Goal: Communication & Community: Answer question/provide support

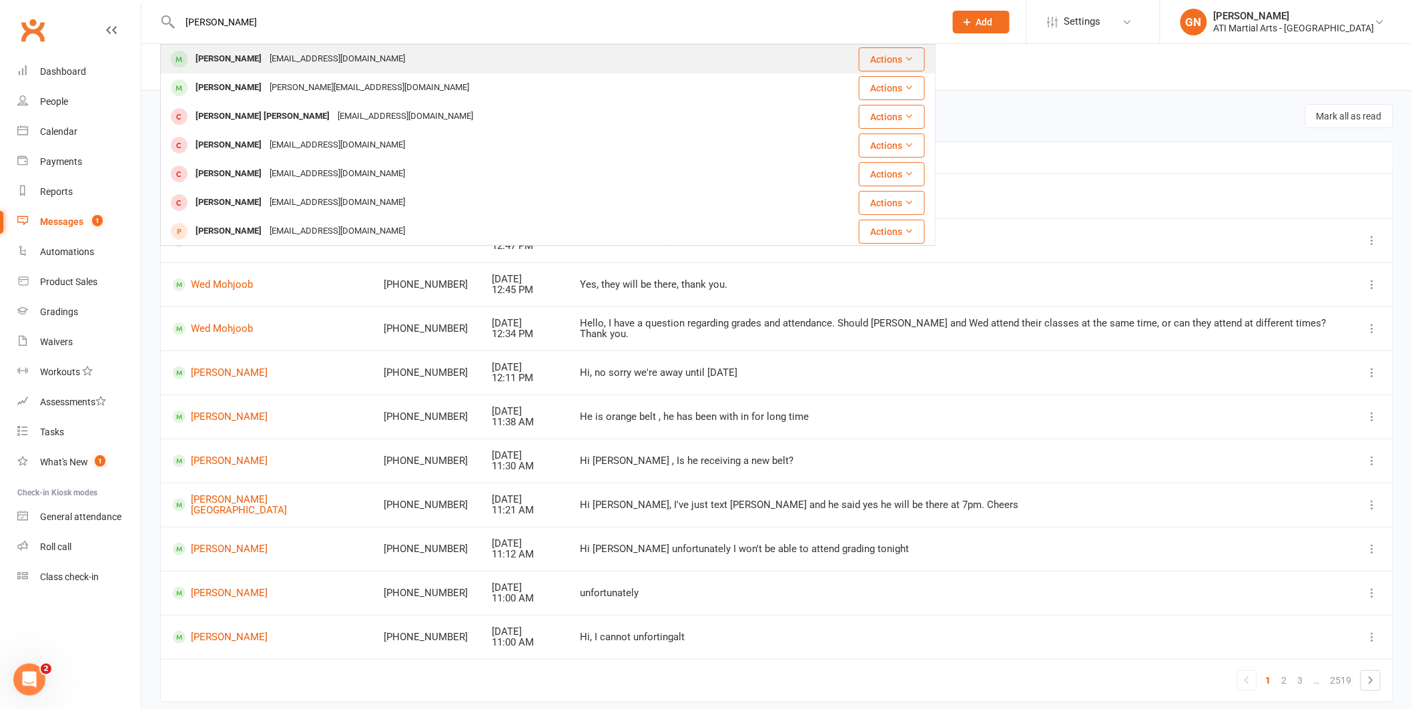
type input "[PERSON_NAME]"
click at [224, 59] on div "[PERSON_NAME]" at bounding box center [229, 58] width 74 height 19
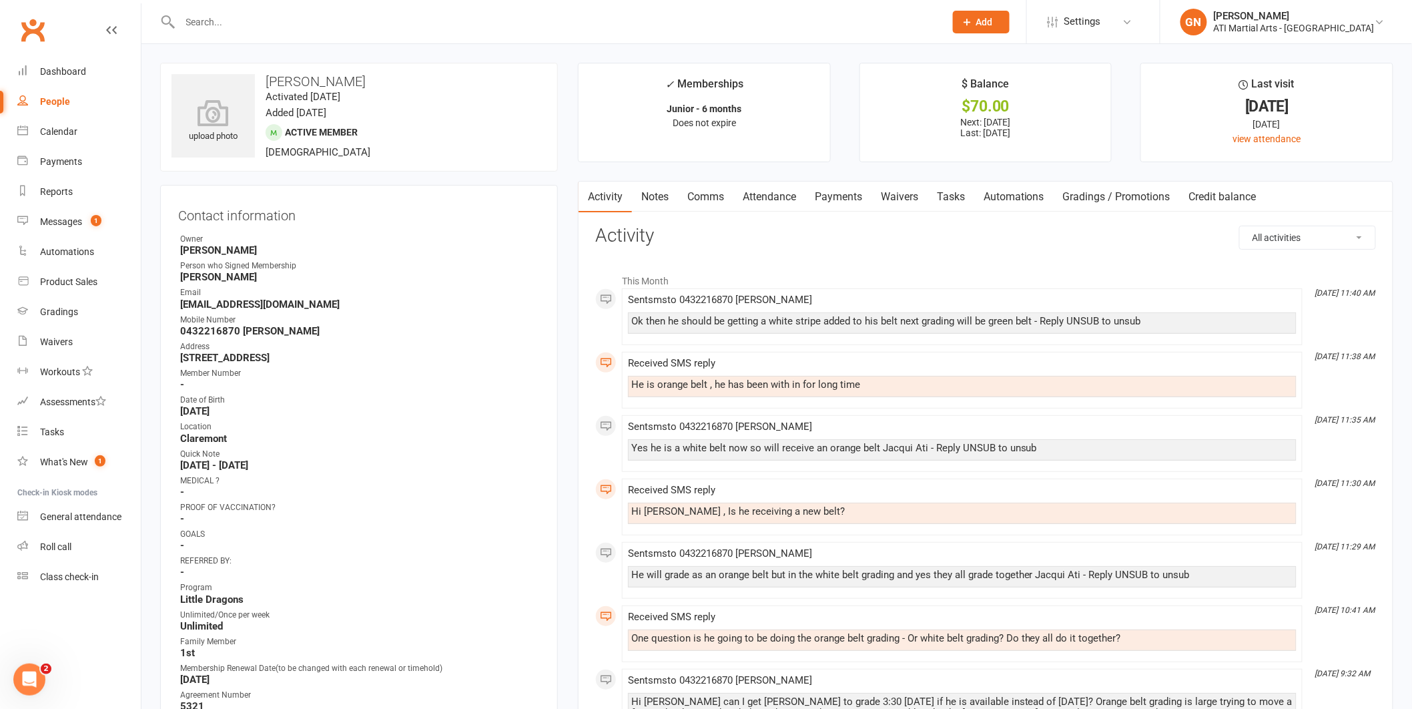
click at [700, 194] on link "Comms" at bounding box center [705, 197] width 55 height 31
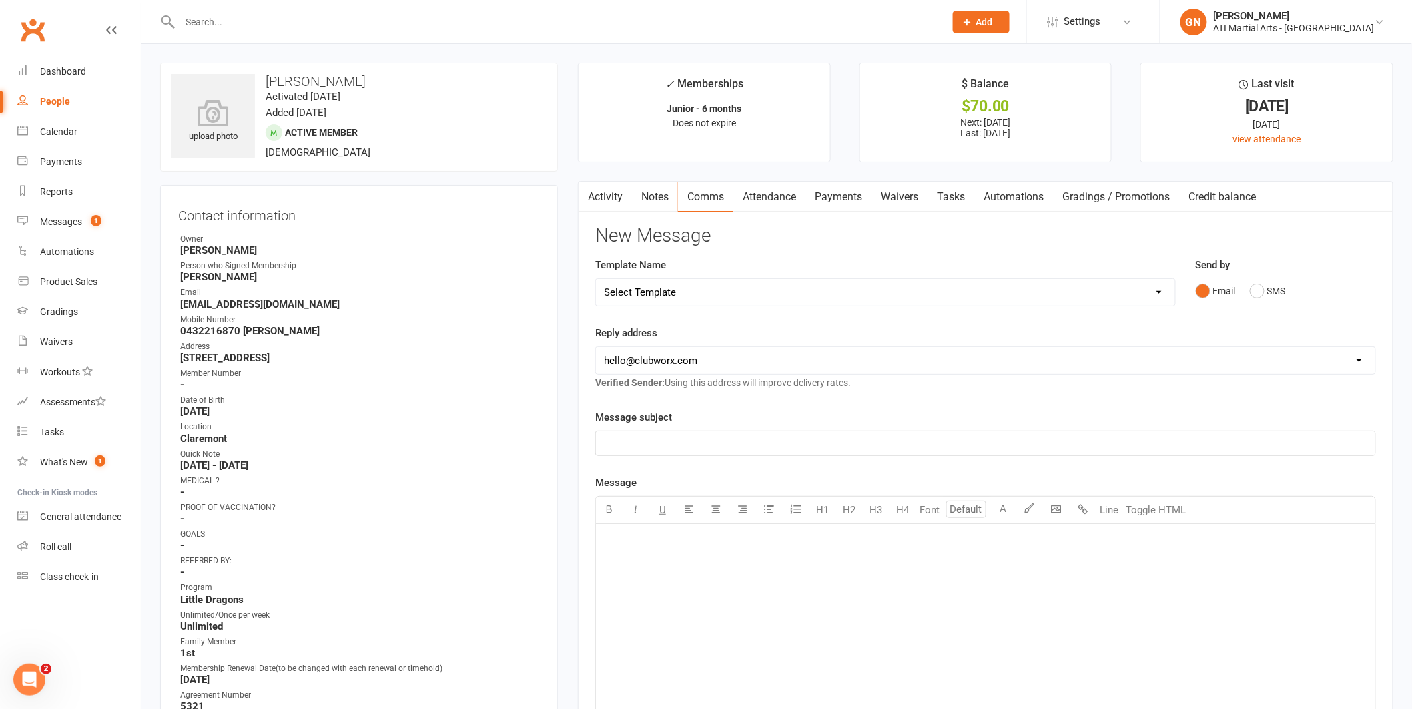
click at [666, 537] on p "﻿" at bounding box center [986, 541] width 764 height 16
click at [1258, 288] on button "SMS" at bounding box center [1268, 290] width 36 height 25
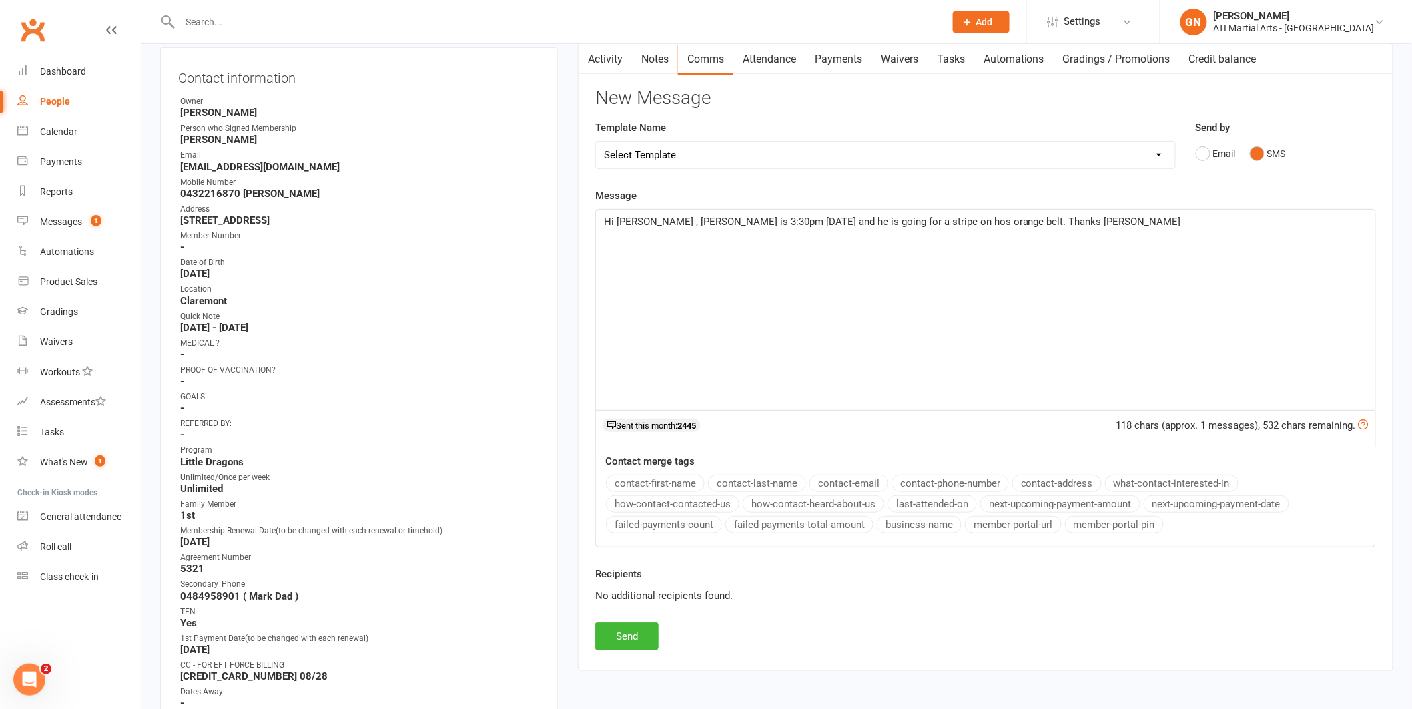
scroll to position [258, 0]
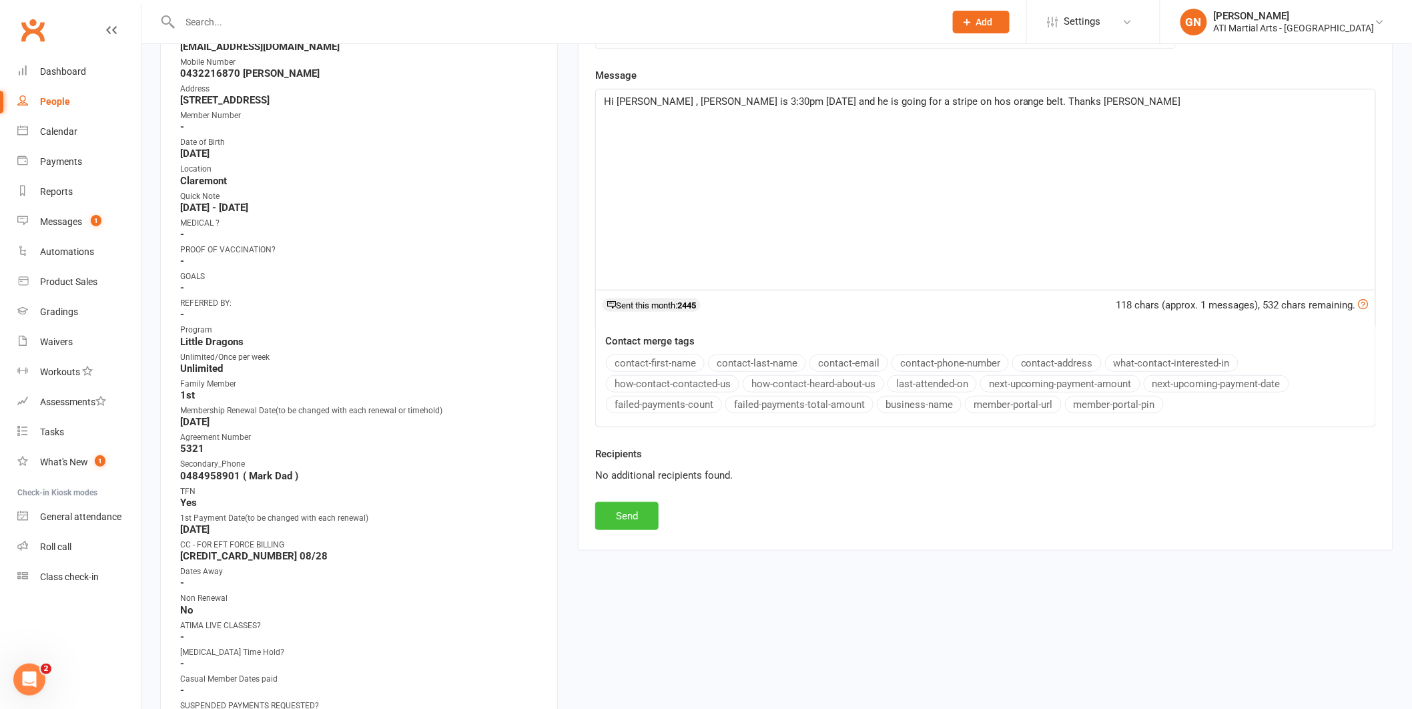
click at [608, 514] on button "Send" at bounding box center [626, 516] width 63 height 28
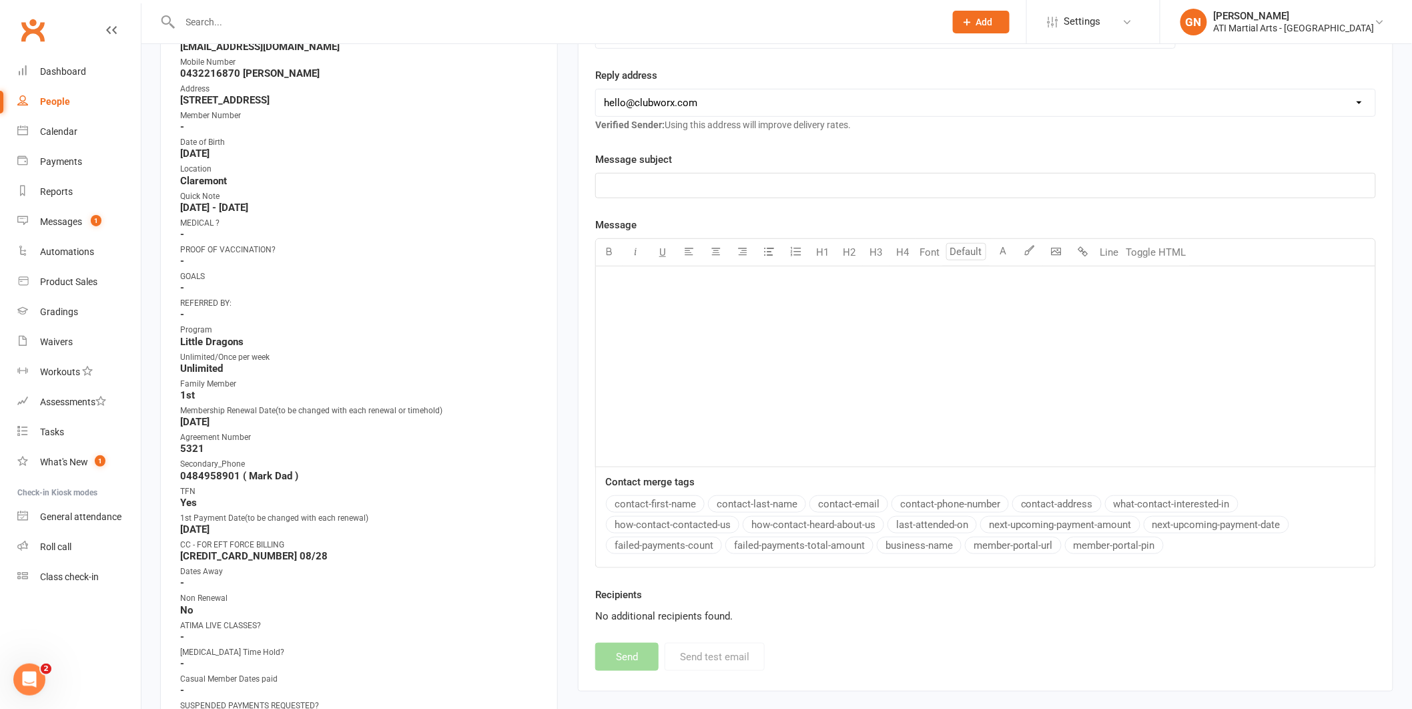
click at [272, 27] on input "text" at bounding box center [556, 22] width 760 height 19
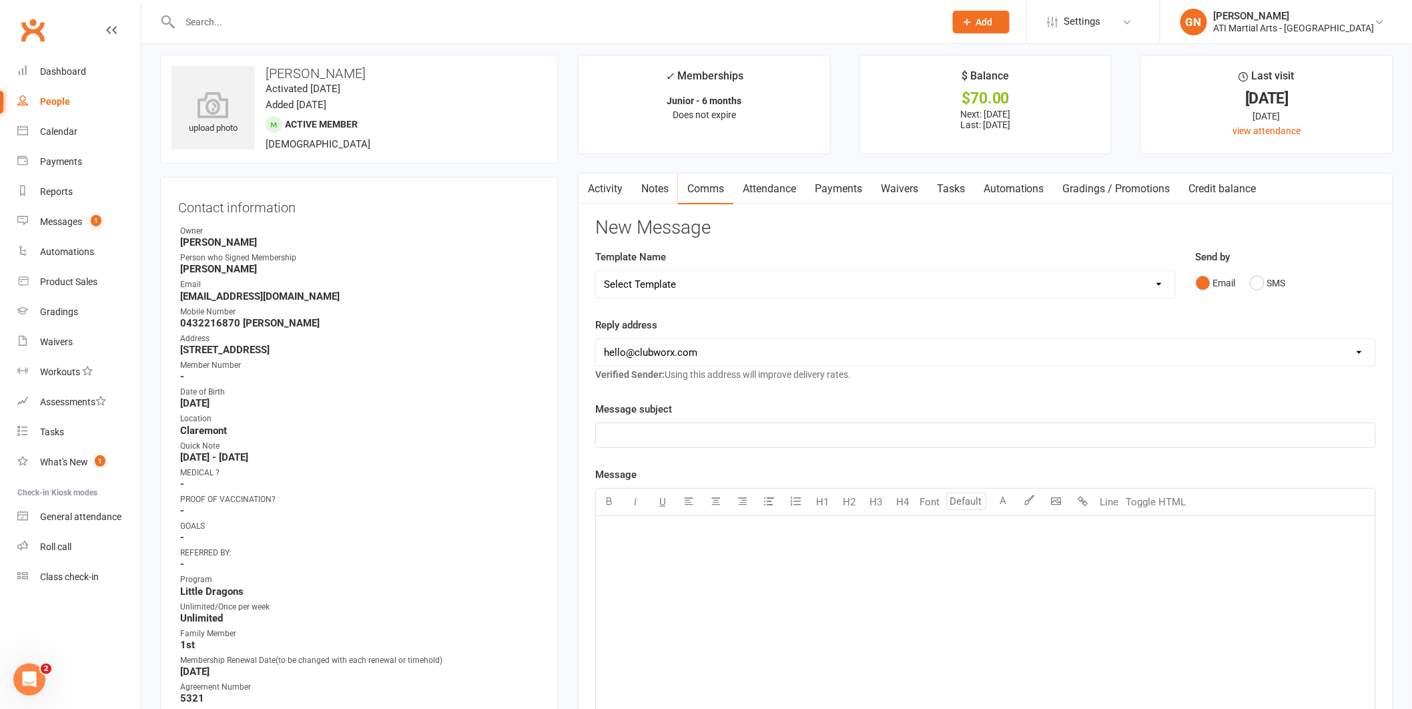
scroll to position [0, 0]
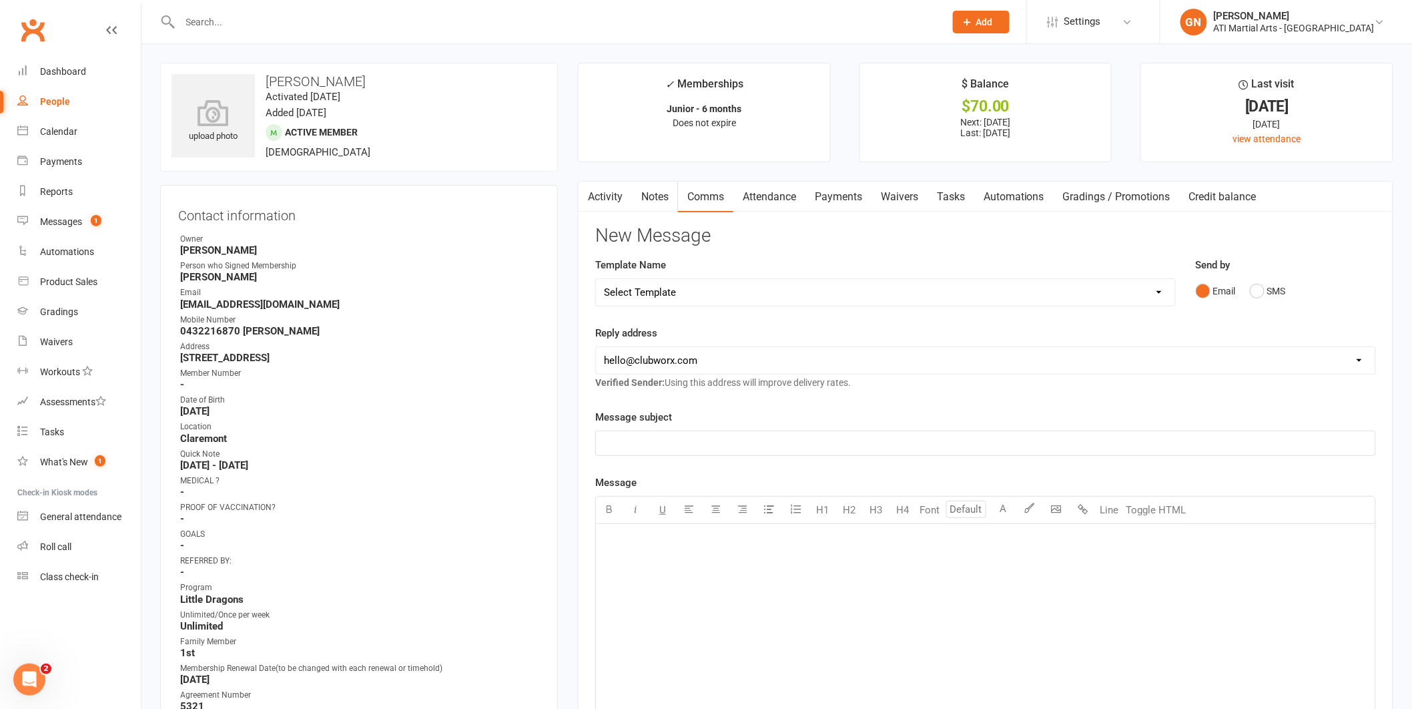
drag, startPoint x: 275, startPoint y: 11, endPoint x: 276, endPoint y: 18, distance: 7.5
click at [276, 17] on div at bounding box center [548, 21] width 776 height 43
click at [326, 83] on h3 "[PERSON_NAME]" at bounding box center [359, 81] width 375 height 15
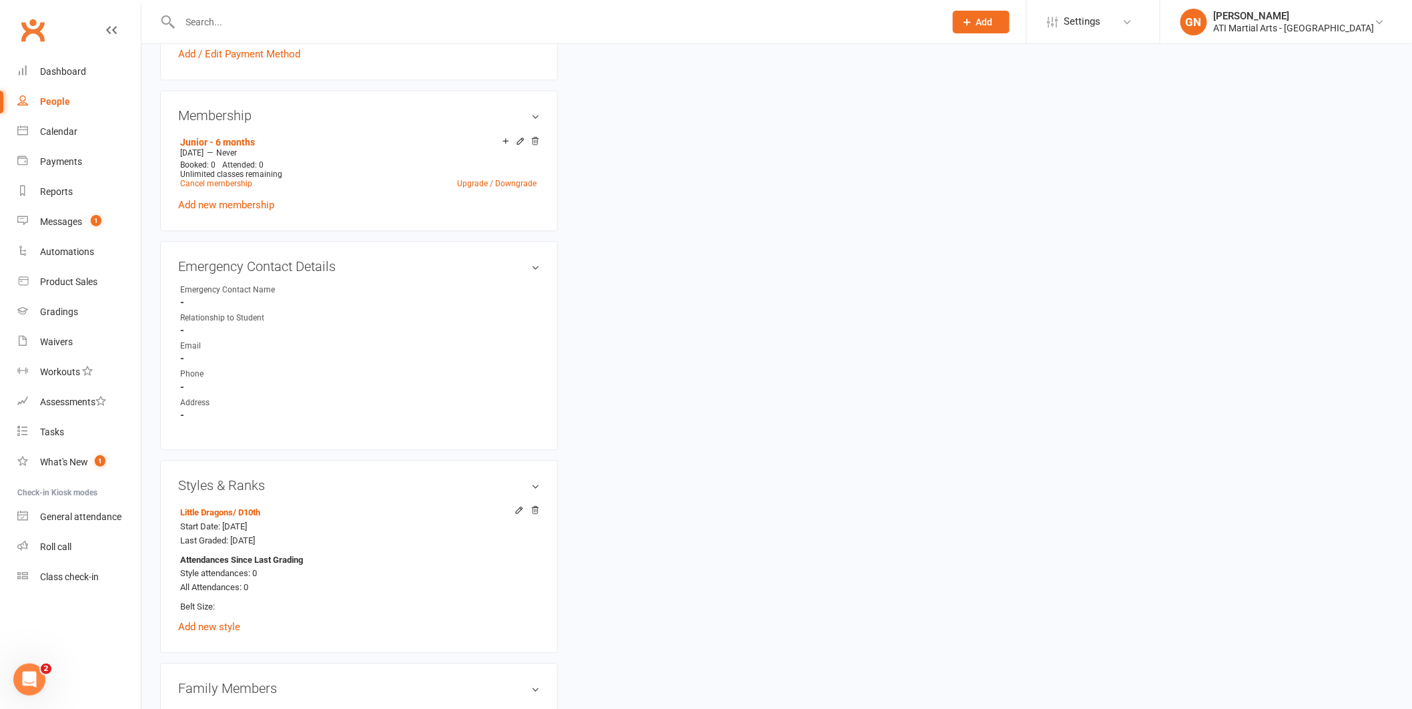
scroll to position [1358, 0]
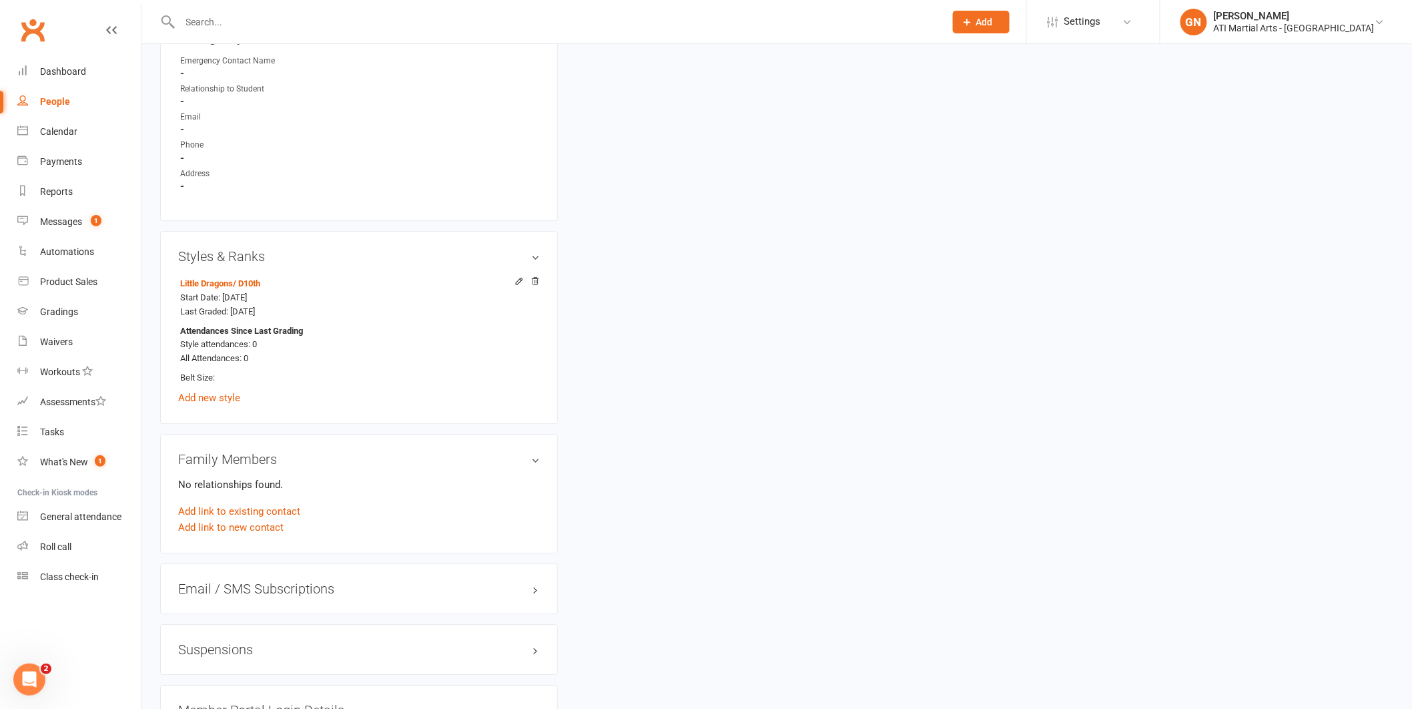
drag, startPoint x: 544, startPoint y: 265, endPoint x: 1419, endPoint y: 296, distance: 875.6
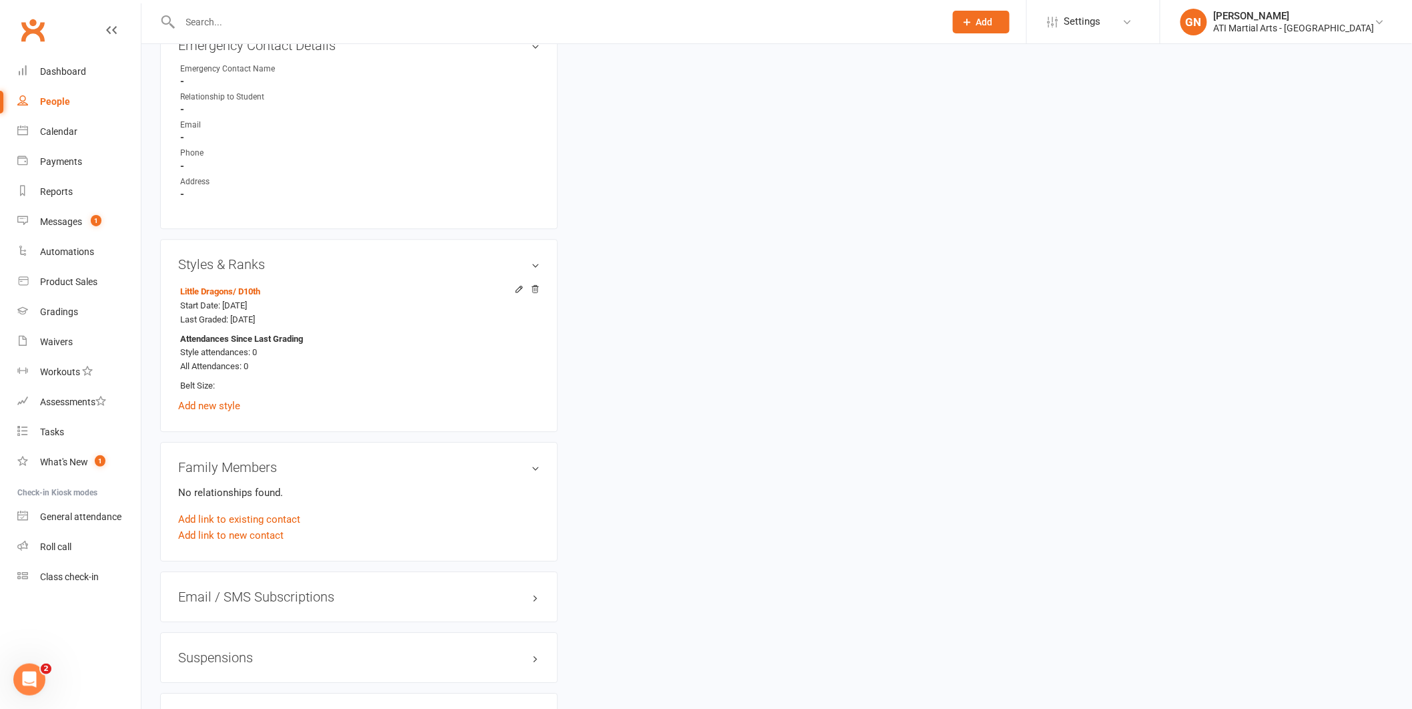
scroll to position [0, 0]
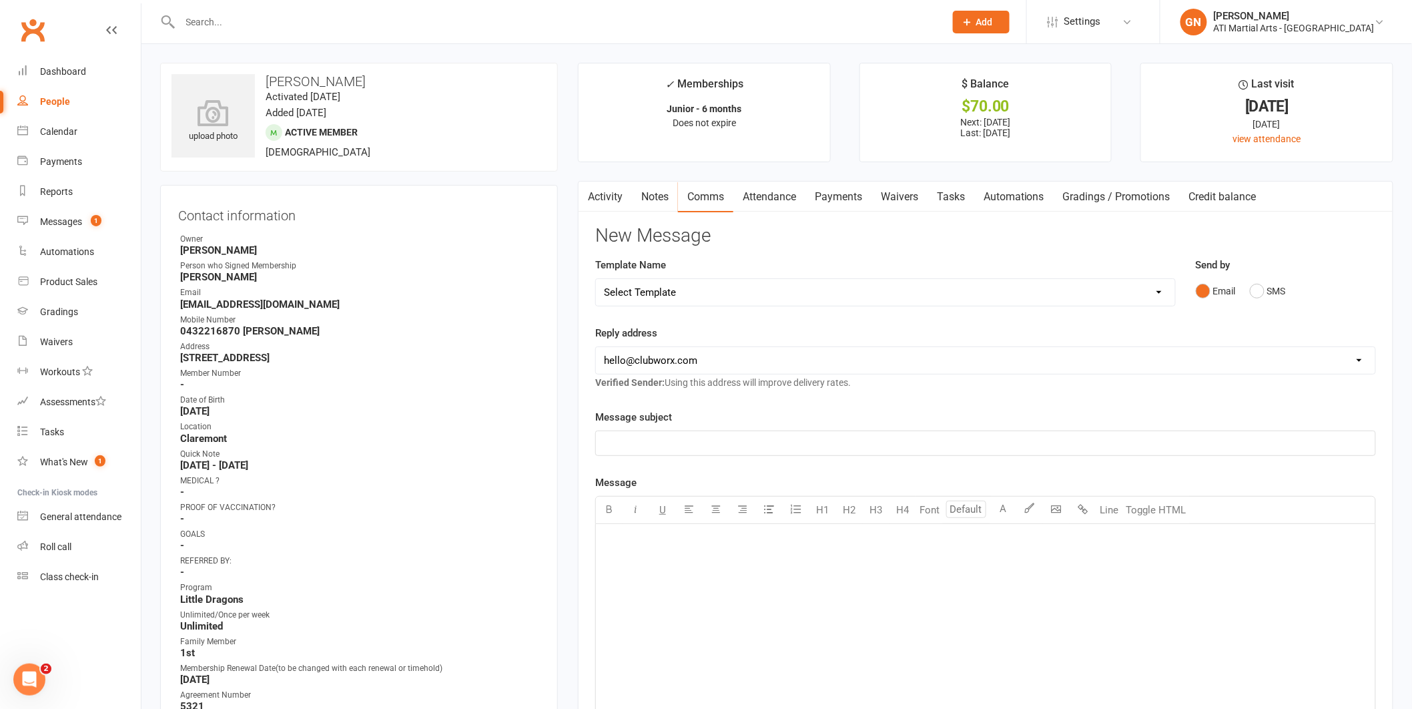
click at [206, 22] on input "text" at bounding box center [556, 22] width 760 height 19
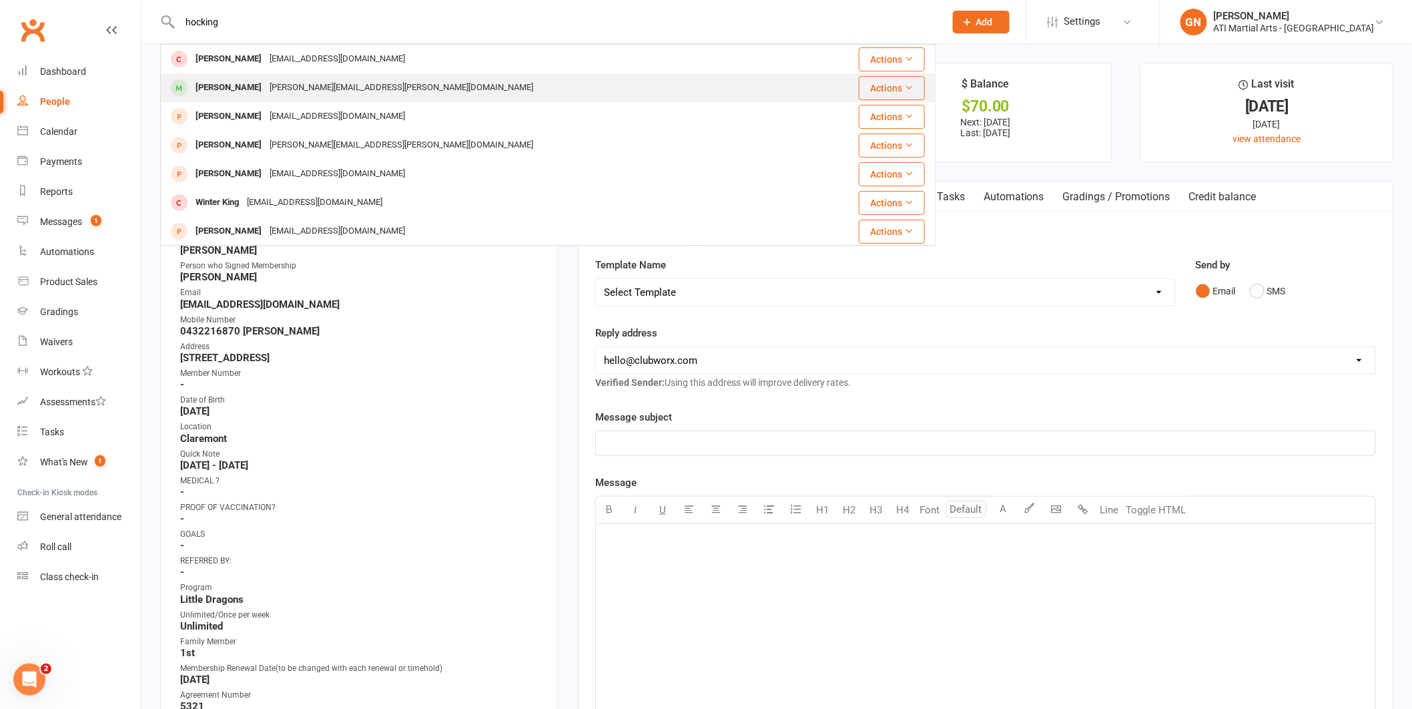
type input "hocking"
click at [221, 83] on div "[PERSON_NAME]" at bounding box center [229, 87] width 74 height 19
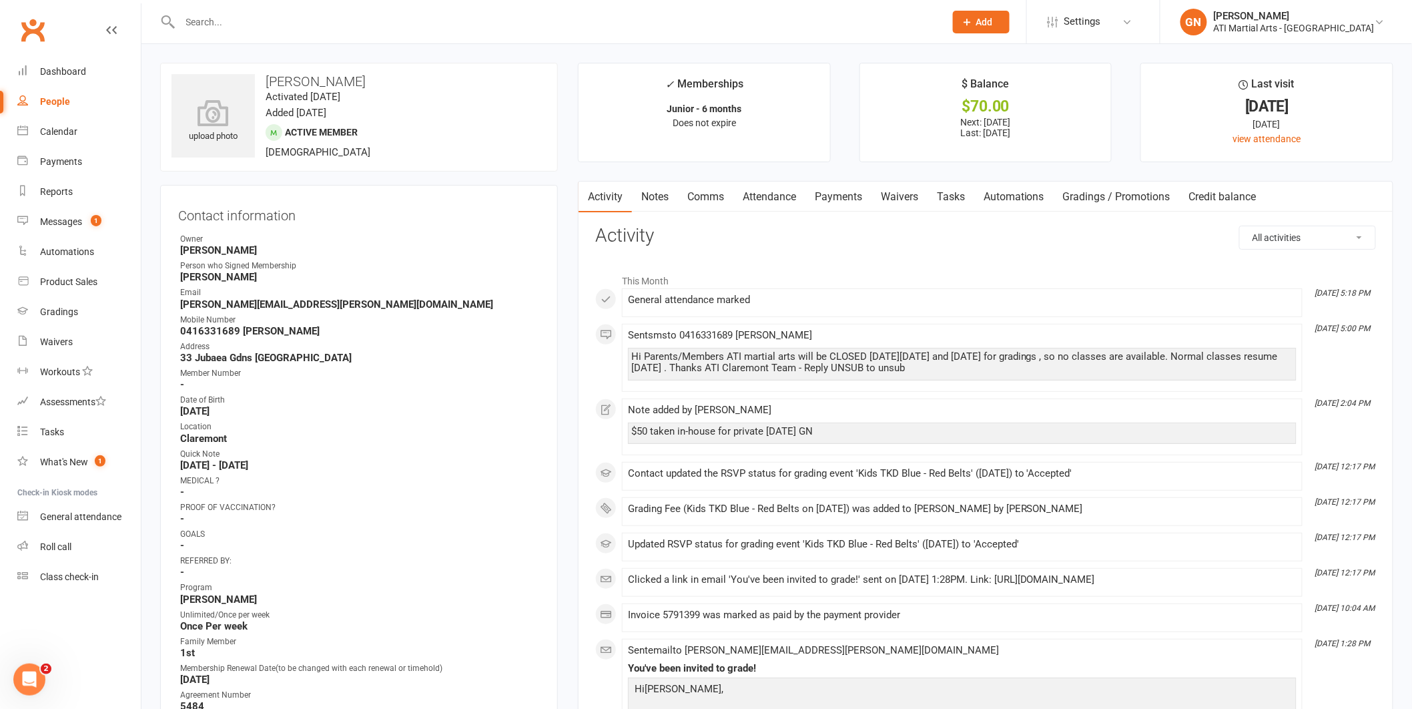
scroll to position [31, 0]
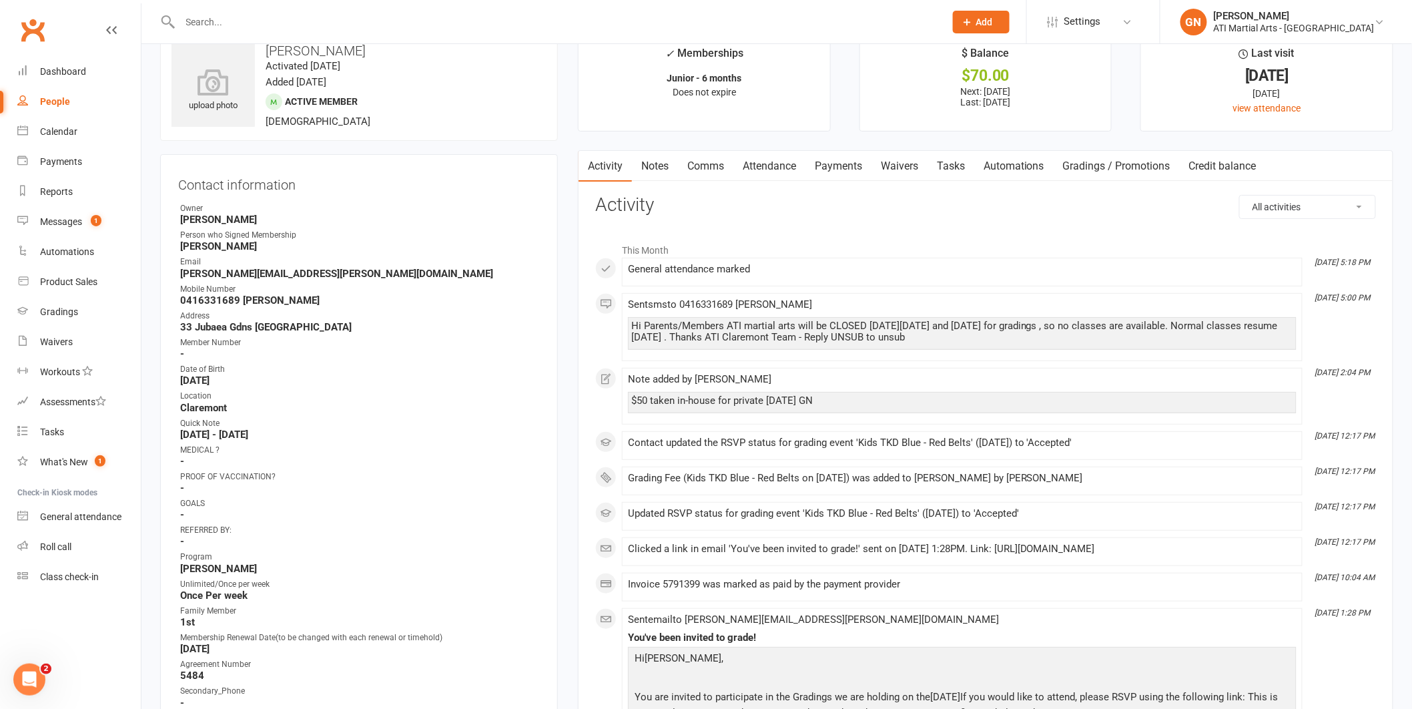
click at [714, 167] on link "Comms" at bounding box center [705, 166] width 55 height 31
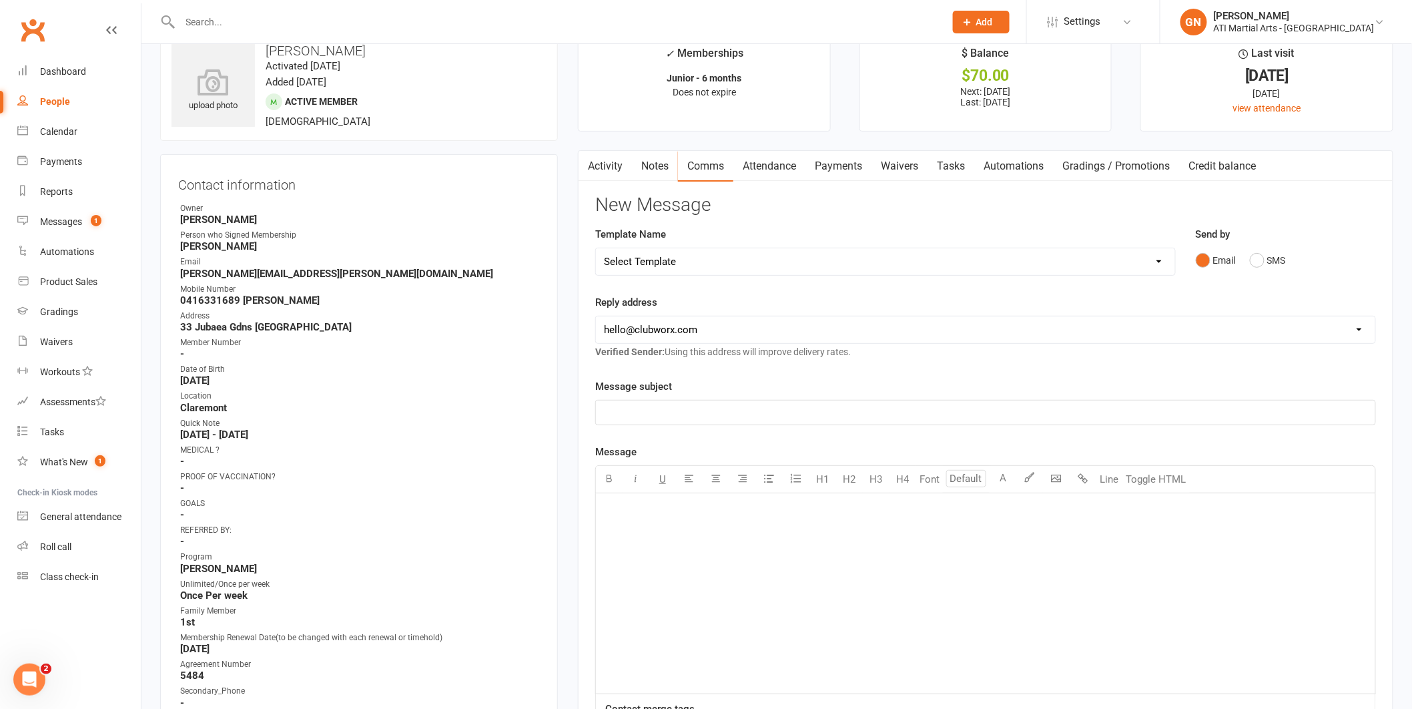
click at [691, 545] on div "﻿" at bounding box center [986, 593] width 780 height 200
click at [230, 19] on input "text" at bounding box center [556, 22] width 760 height 19
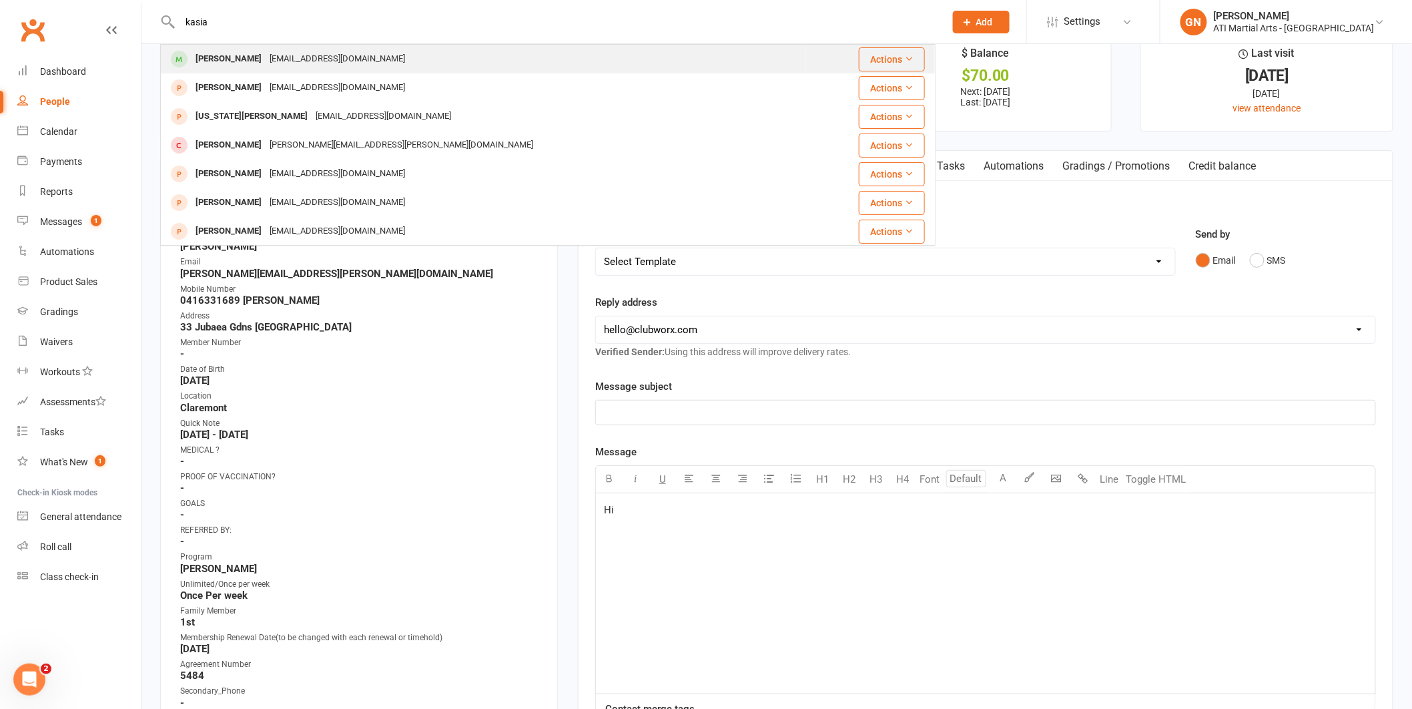
type input "kasia"
click at [241, 59] on div "[PERSON_NAME]" at bounding box center [229, 58] width 74 height 19
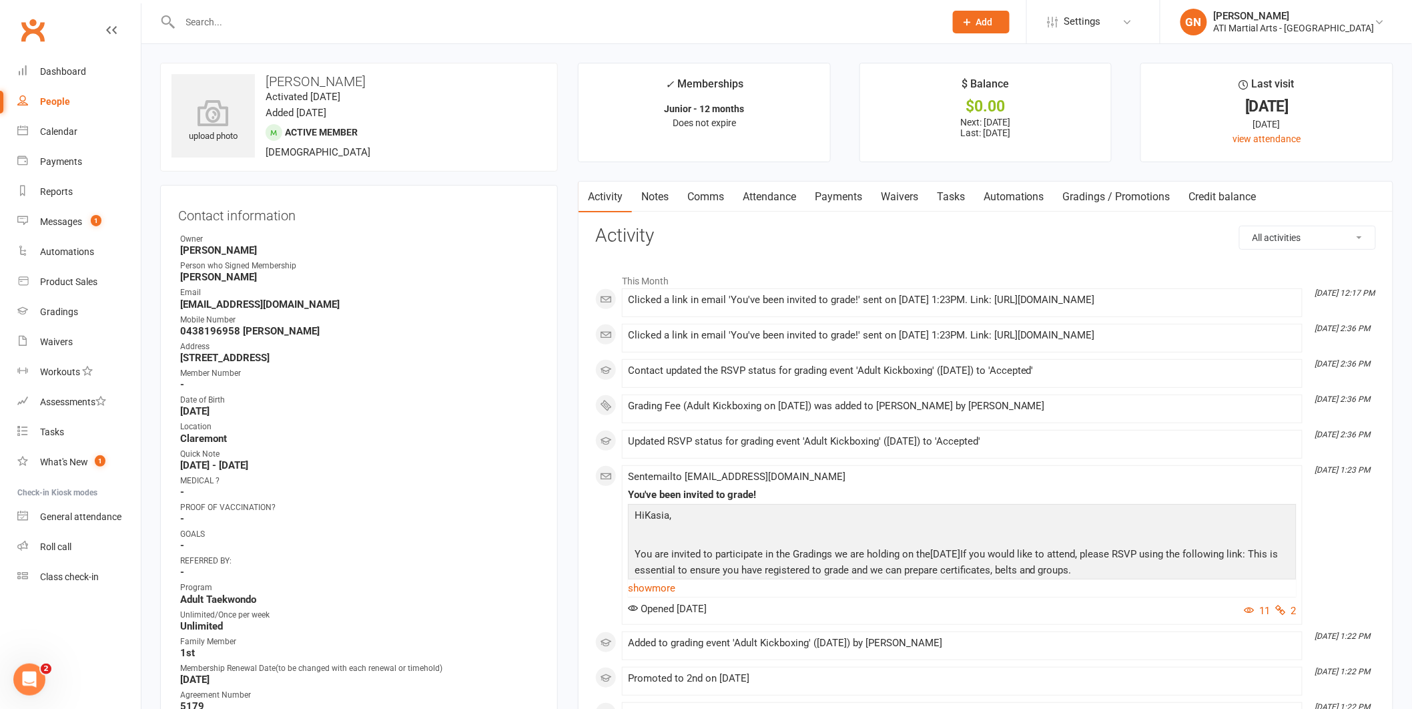
click at [661, 198] on link "Notes" at bounding box center [655, 197] width 46 height 31
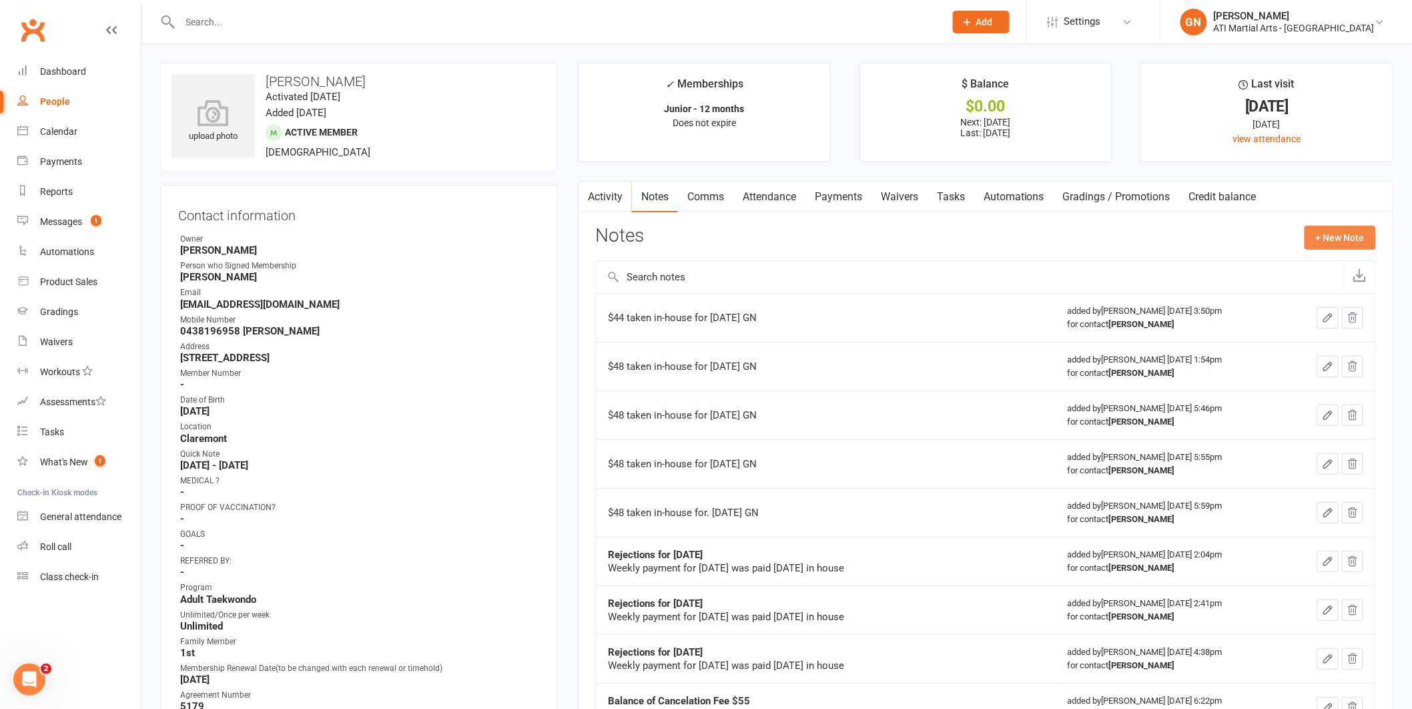
click at [1336, 237] on button "+ New Note" at bounding box center [1340, 238] width 71 height 24
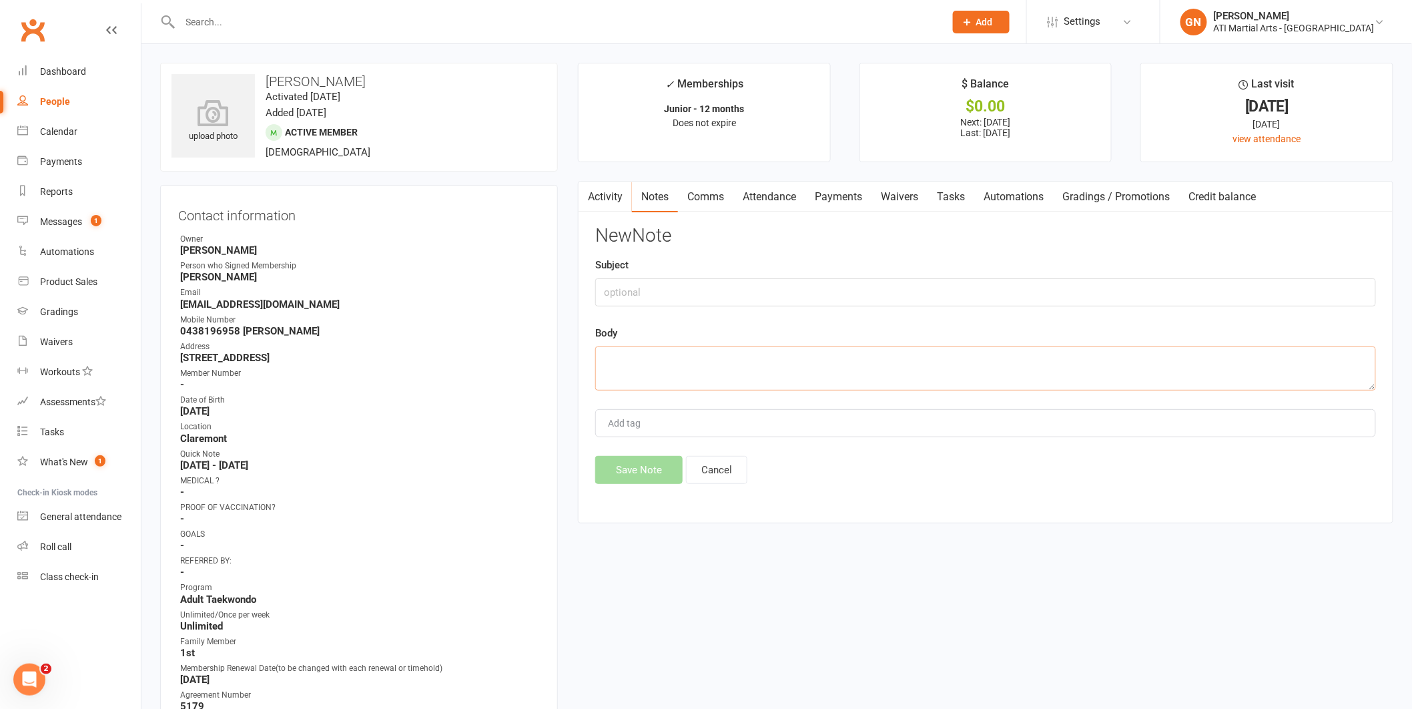
click at [726, 370] on textarea at bounding box center [985, 368] width 781 height 44
paste textarea "Hi [PERSON_NAME] Can I confirm [PERSON_NAME]’s grading please. Is it at [GEOGRA…"
type textarea "Hi [PERSON_NAME] Can I confirm [PERSON_NAME]’s grading please. Is it at [GEOGRA…"
click at [660, 472] on button "Save Note" at bounding box center [638, 470] width 87 height 28
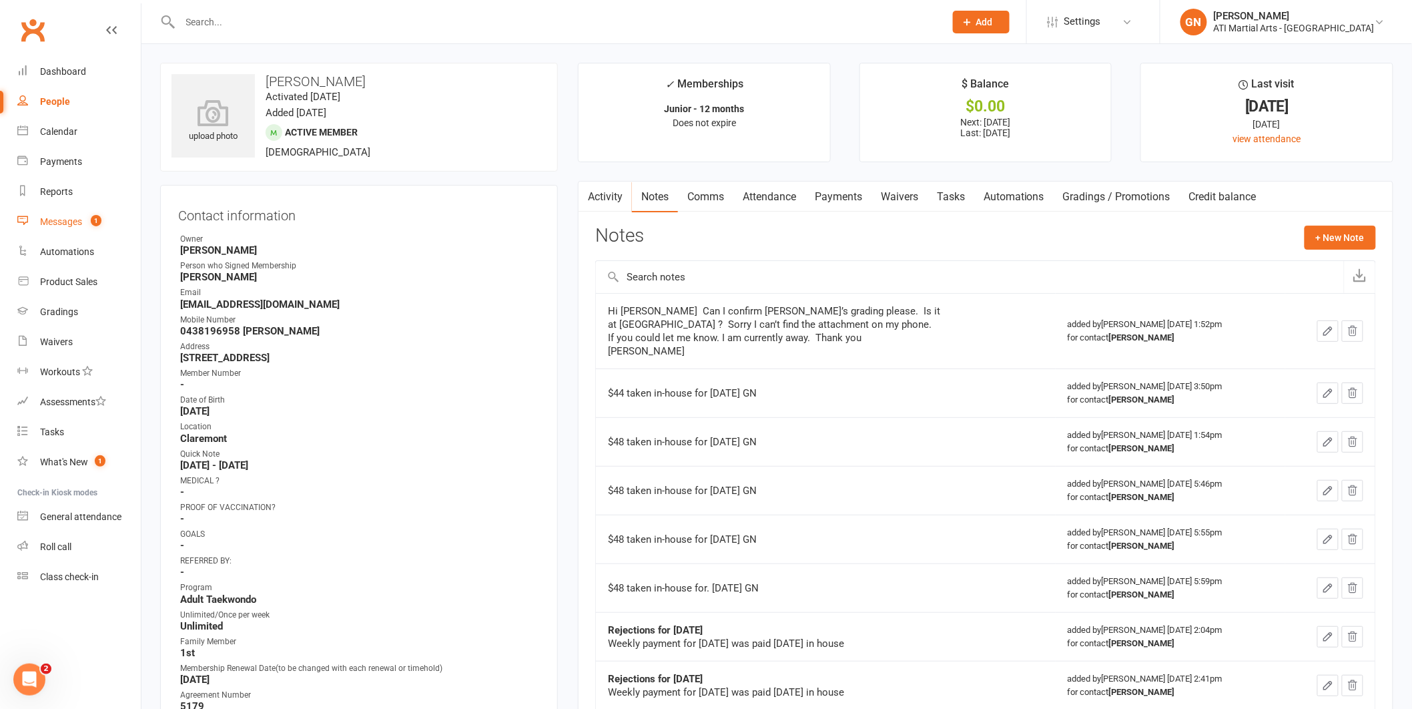
click at [63, 220] on div "Messages" at bounding box center [61, 221] width 42 height 11
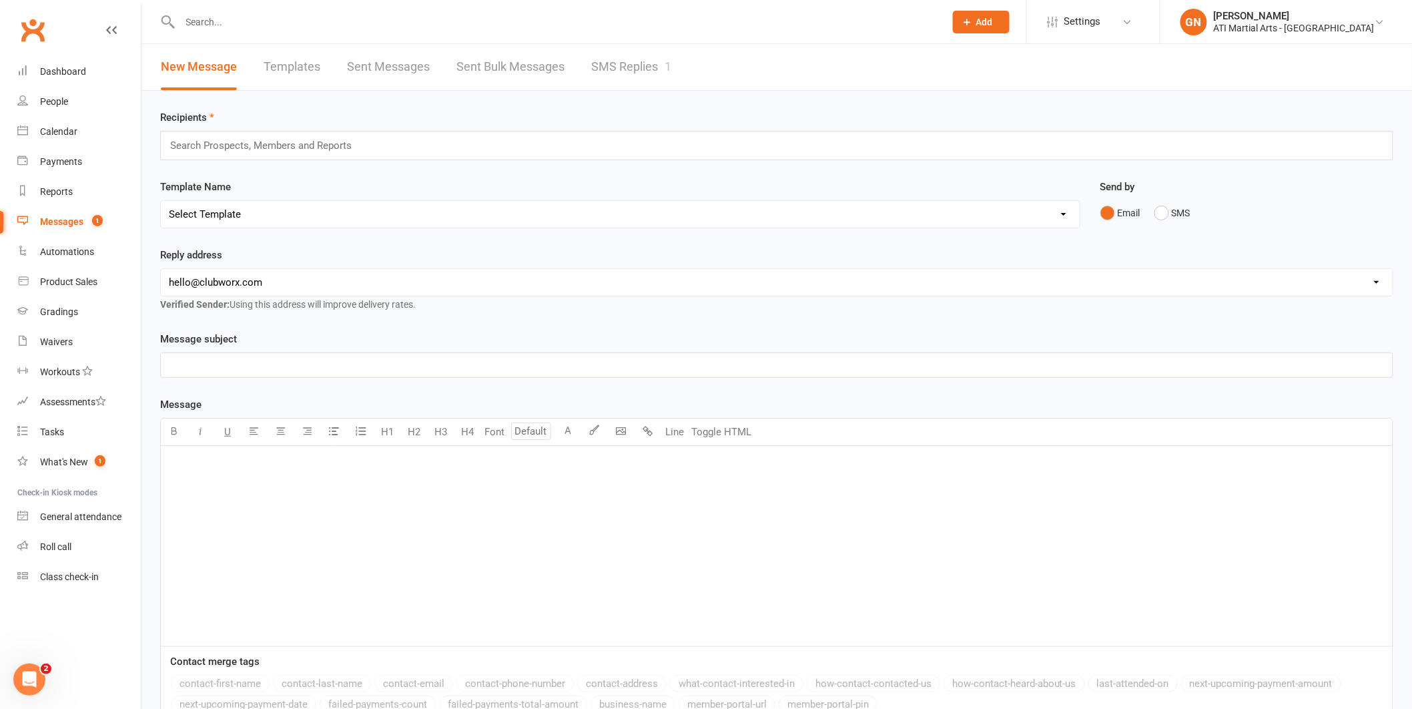
click at [50, 218] on div "Messages" at bounding box center [61, 221] width 43 height 11
click at [615, 58] on link "SMS Replies 1" at bounding box center [631, 67] width 80 height 46
